Goal: Task Accomplishment & Management: Manage account settings

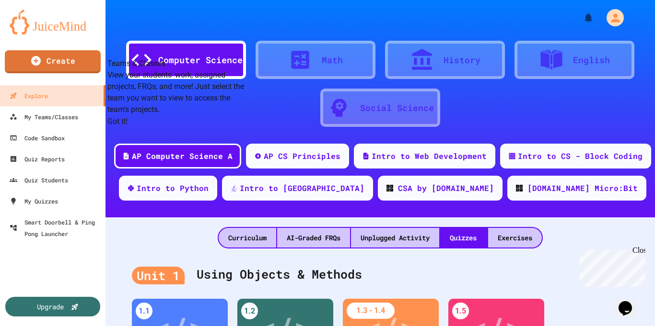
click at [127, 127] on button "Got it!" at bounding box center [117, 121] width 20 height 11
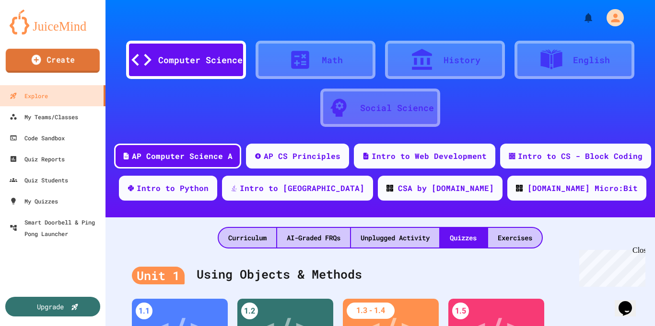
click at [46, 65] on link "Create" at bounding box center [53, 61] width 94 height 24
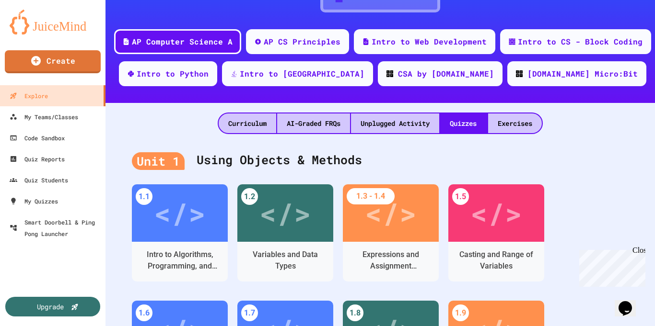
scroll to position [117, 0]
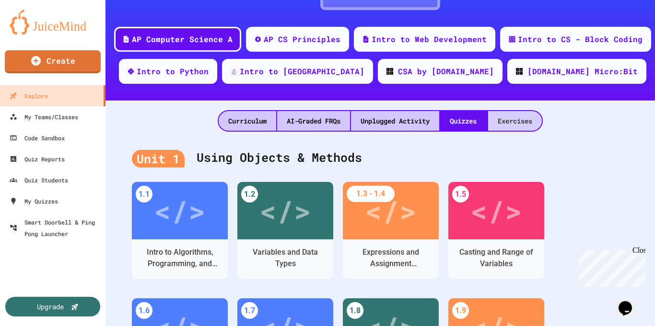
click at [505, 115] on div "Exercises" at bounding box center [515, 121] width 54 height 20
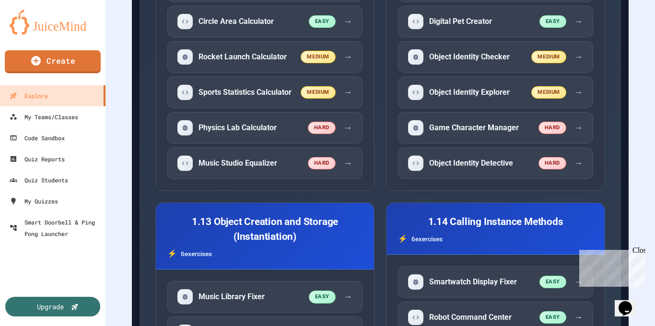
scroll to position [2203, 0]
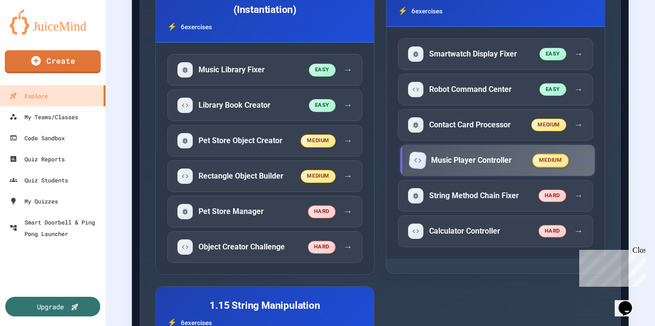
click at [496, 167] on div "Music Player Controller" at bounding box center [471, 160] width 123 height 15
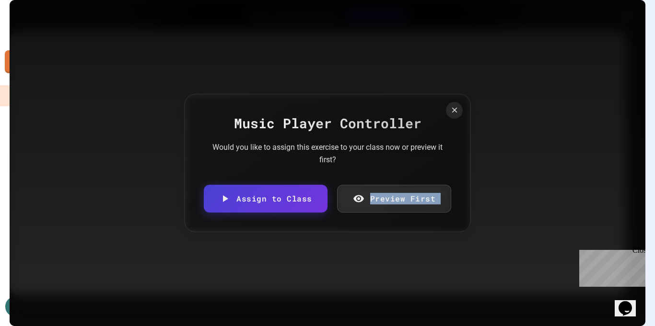
click at [307, 205] on link "Assign to Class" at bounding box center [266, 199] width 124 height 28
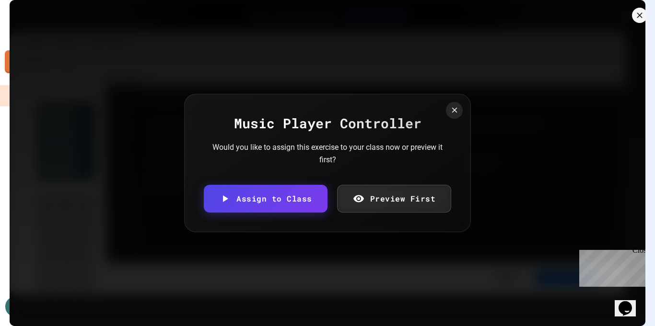
click at [308, 181] on body "We are updating our servers at 9:30PM EST [DATE]. [PERSON_NAME] should continue…" at bounding box center [327, 163] width 655 height 326
type input "**********"
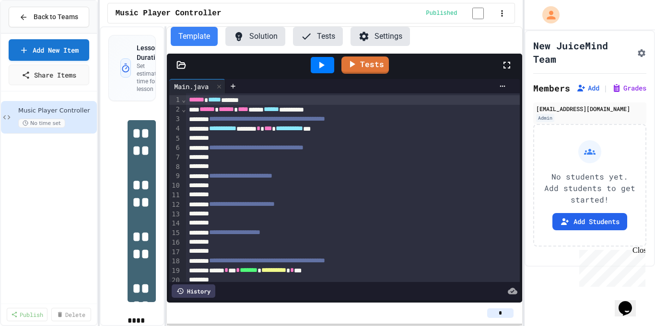
click at [249, 39] on button "Solution" at bounding box center [255, 36] width 60 height 19
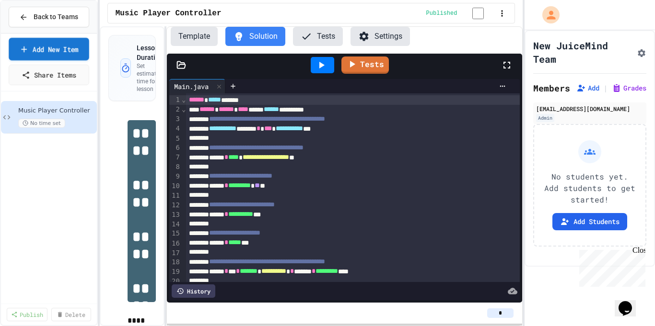
click at [57, 59] on link "Add New Item" at bounding box center [49, 49] width 80 height 23
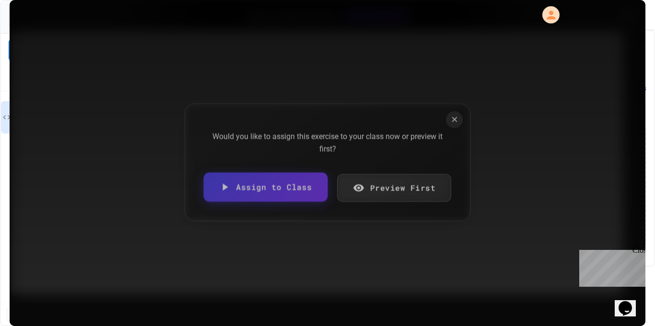
click at [258, 198] on link "Assign to Class" at bounding box center [265, 186] width 124 height 29
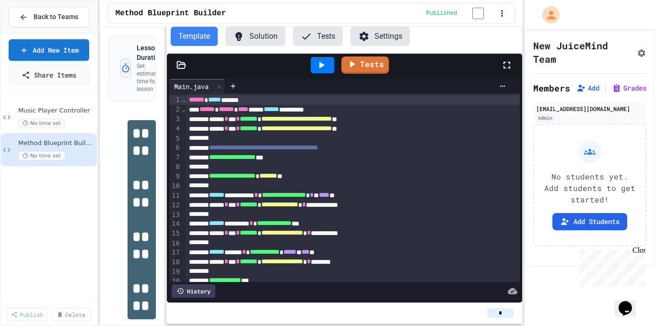
click at [246, 37] on button "Solution" at bounding box center [255, 36] width 60 height 19
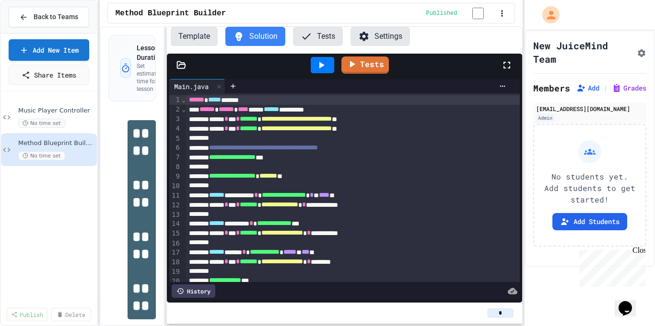
click at [292, 156] on div "**********" at bounding box center [353, 158] width 334 height 10
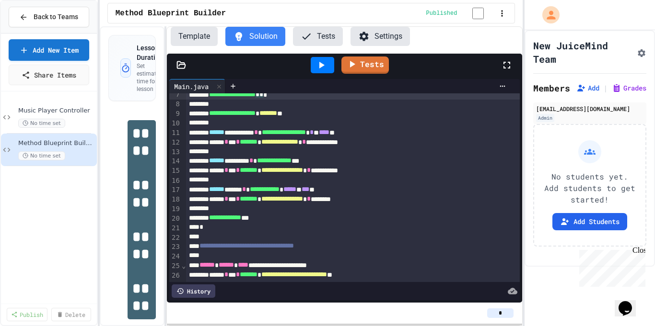
scroll to position [72, 0]
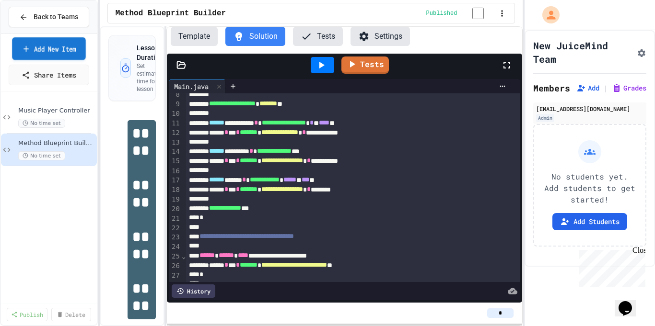
click at [34, 49] on link "Add New Item" at bounding box center [48, 48] width 73 height 23
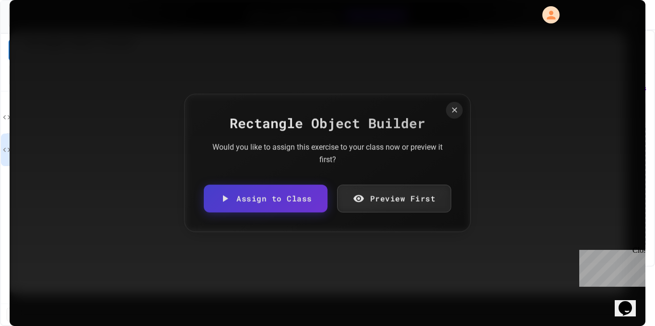
click at [263, 193] on link "Assign to Class" at bounding box center [266, 199] width 124 height 28
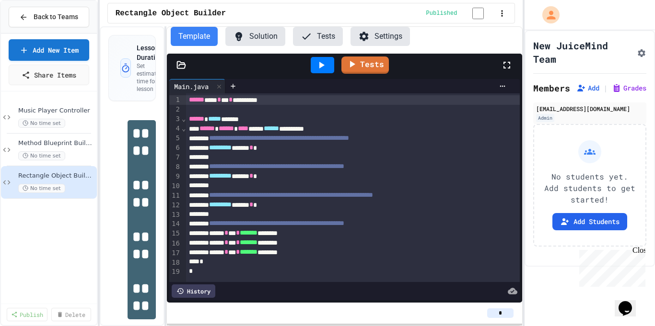
click at [253, 44] on button "Solution" at bounding box center [255, 36] width 60 height 19
